Goal: Book appointment/travel/reservation

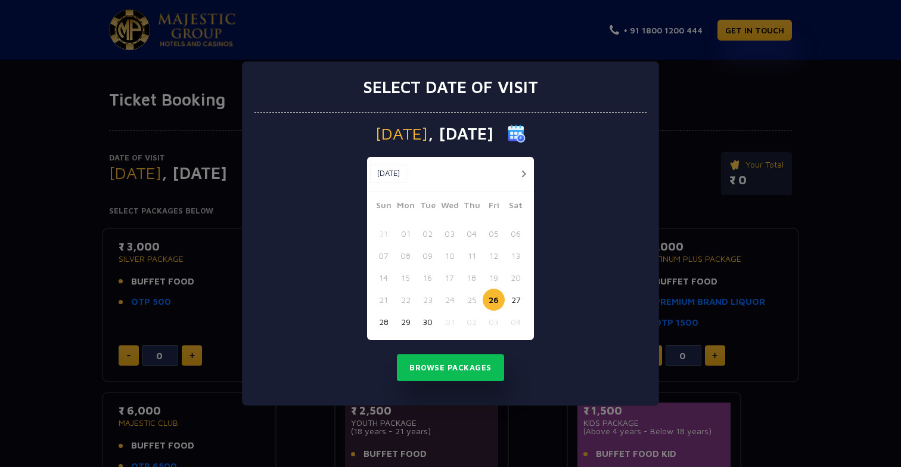
click at [476, 428] on div "Select date of visit [DATE] [DATE] [DATE] Sun Mon Tue Wed Thu Fri Sat 31 01 02 …" at bounding box center [450, 233] width 901 height 467
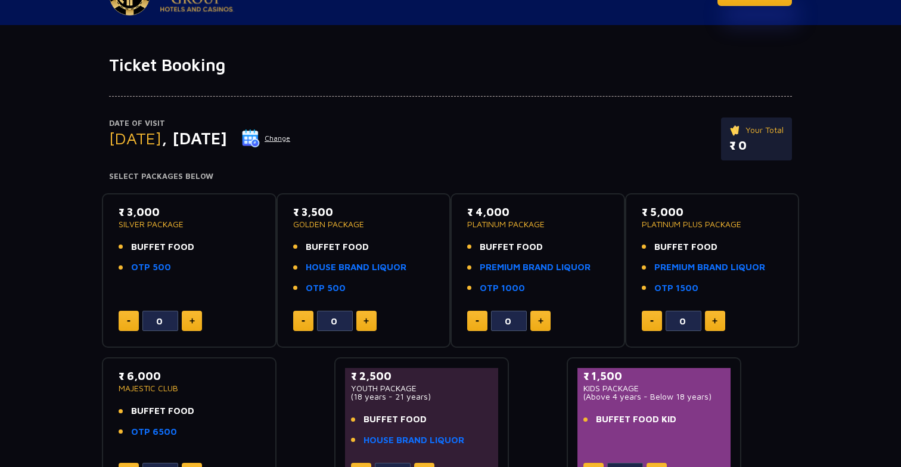
scroll to position [44, 0]
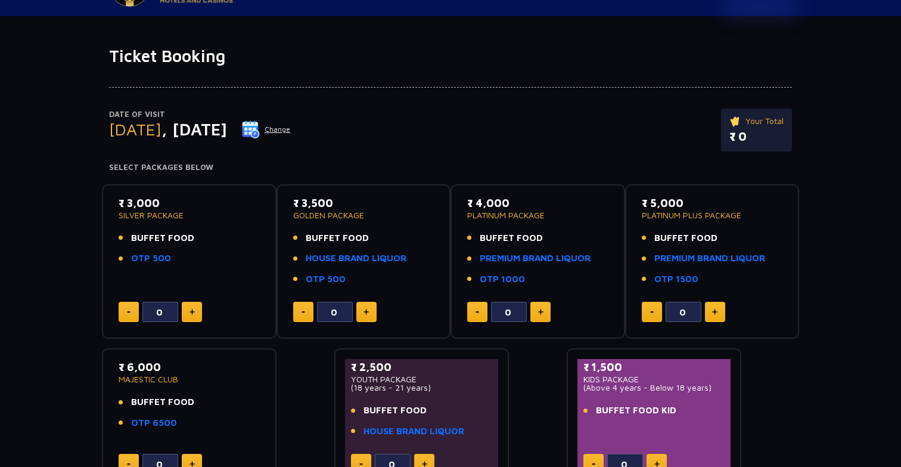
click at [291, 133] on button "Change" at bounding box center [265, 129] width 49 height 19
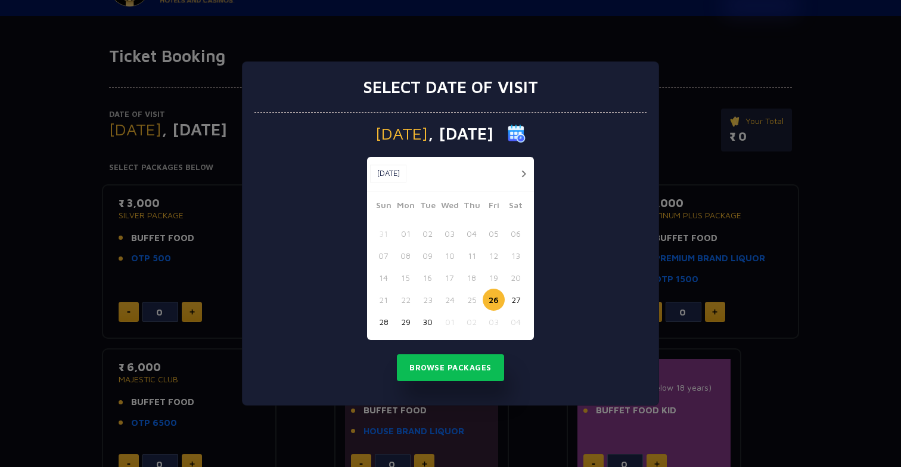
click at [521, 175] on button "button" at bounding box center [523, 173] width 15 height 15
click at [513, 233] on button "04" at bounding box center [516, 233] width 22 height 22
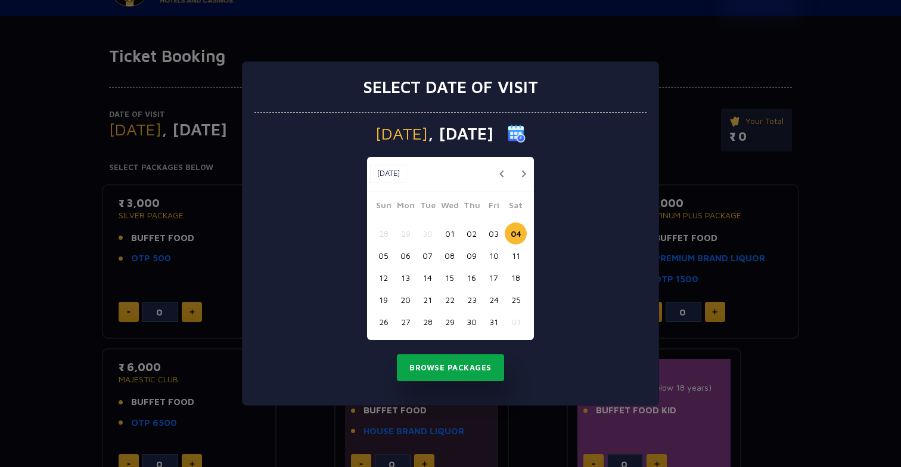
click at [476, 361] on button "Browse Packages" at bounding box center [450, 367] width 107 height 27
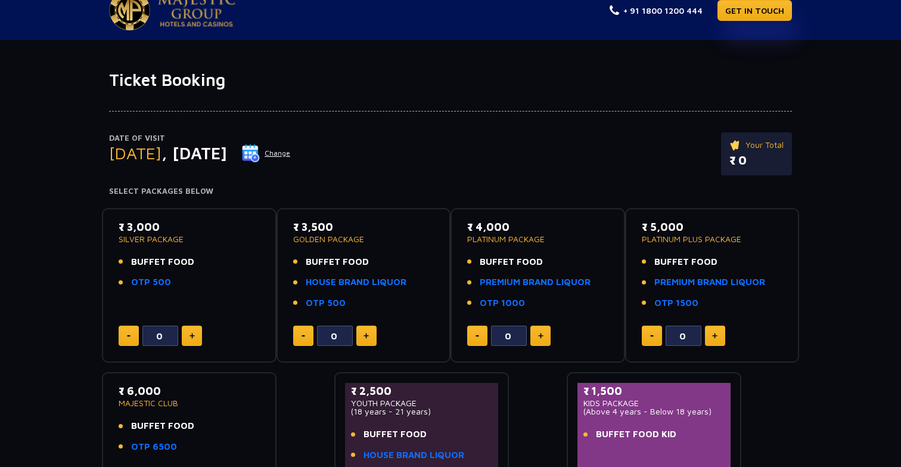
scroll to position [16, 0]
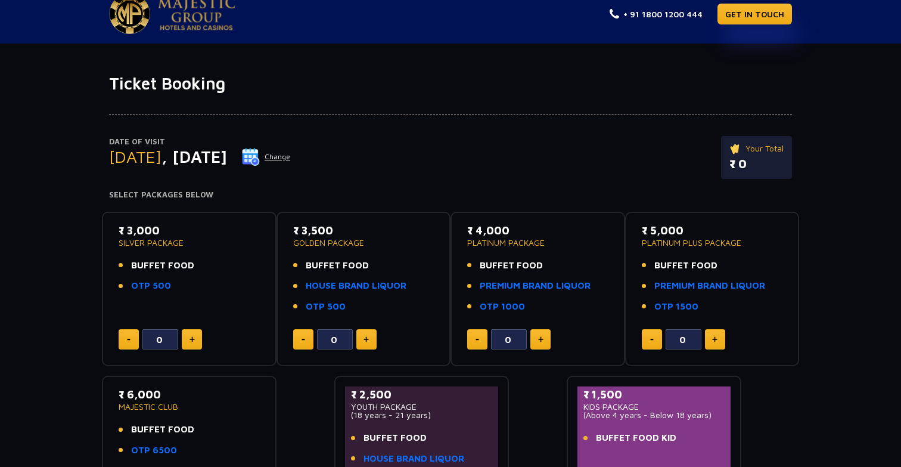
click at [199, 337] on button at bounding box center [192, 339] width 20 height 20
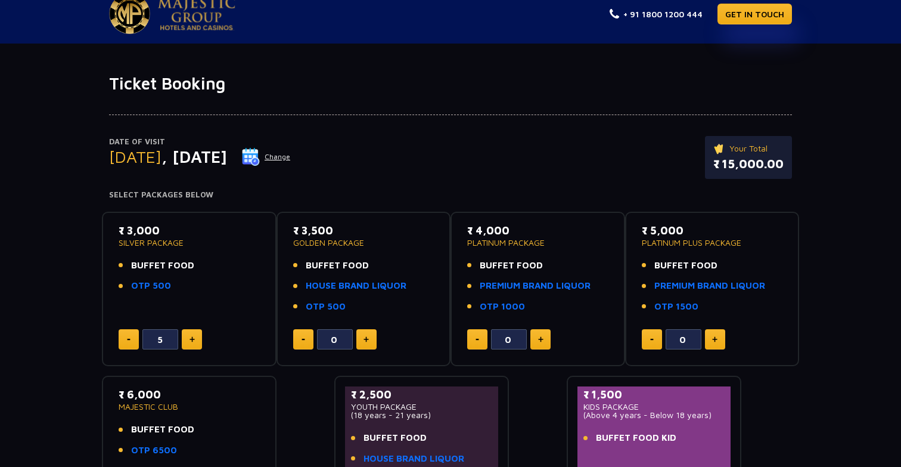
click at [199, 337] on button at bounding box center [192, 339] width 20 height 20
click at [122, 334] on button at bounding box center [129, 339] width 20 height 20
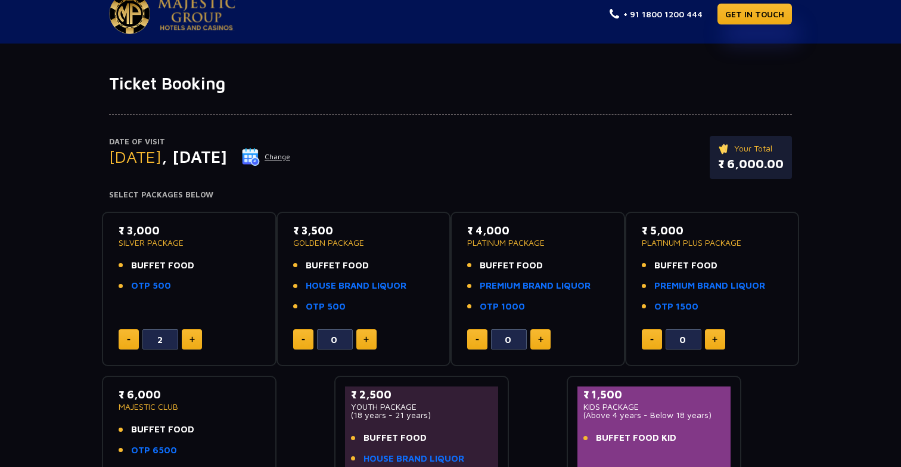
click at [122, 334] on button at bounding box center [129, 339] width 20 height 20
type input "0"
click at [122, 334] on button at bounding box center [129, 339] width 20 height 20
